Goal: Transaction & Acquisition: Purchase product/service

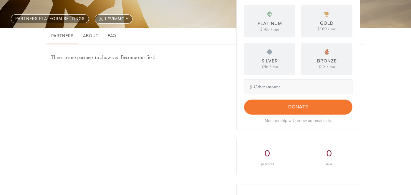
scroll to position [91, 0]
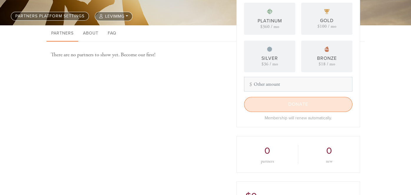
click at [283, 103] on input "Donate" at bounding box center [298, 104] width 108 height 15
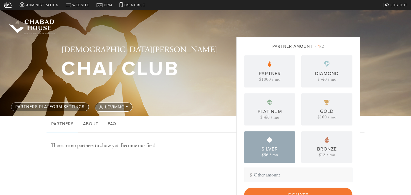
scroll to position [19, 0]
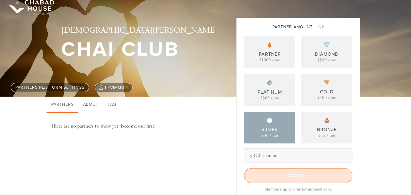
click at [291, 173] on input "Donate" at bounding box center [298, 175] width 108 height 15
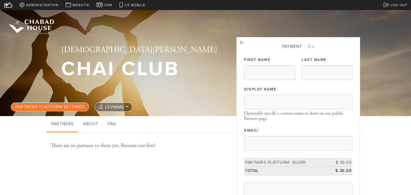
click at [58, 105] on link "Partners Platform settings" at bounding box center [50, 107] width 78 height 9
